Goal: Information Seeking & Learning: Find specific fact

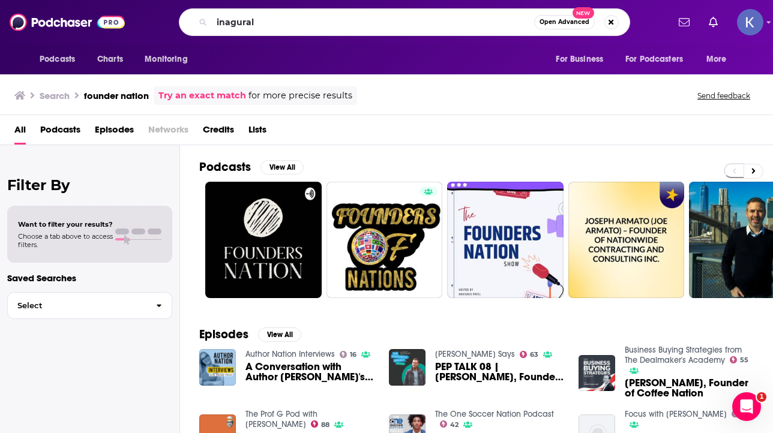
click at [293, 32] on div "inagural Open Advanced New" at bounding box center [404, 22] width 451 height 28
click at [293, 28] on input "inagural" at bounding box center [373, 22] width 322 height 19
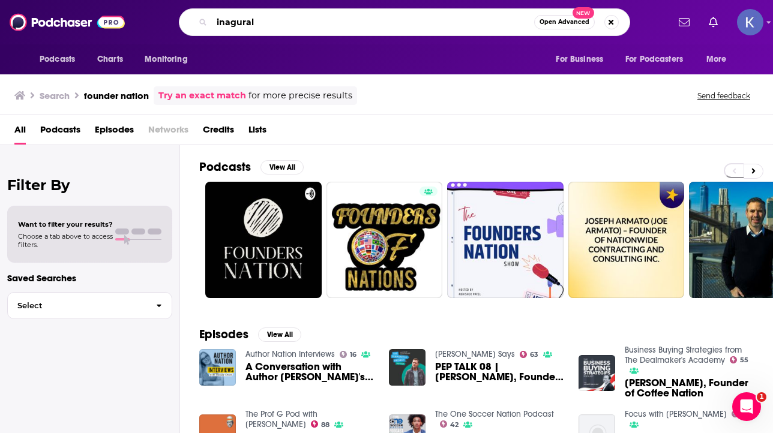
click at [293, 28] on input "inagural" at bounding box center [373, 22] width 322 height 19
paste input "Inaugural Podcast"
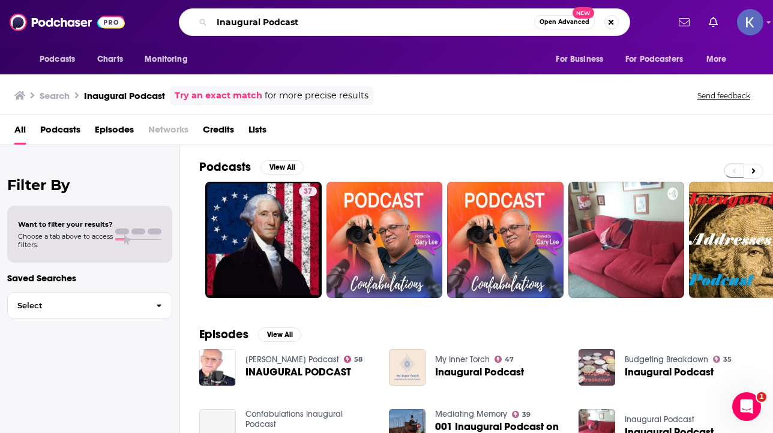
click at [268, 25] on input "Inaugural Podcast" at bounding box center [373, 22] width 322 height 19
type input "Inaugural"
